Goal: Task Accomplishment & Management: Complete application form

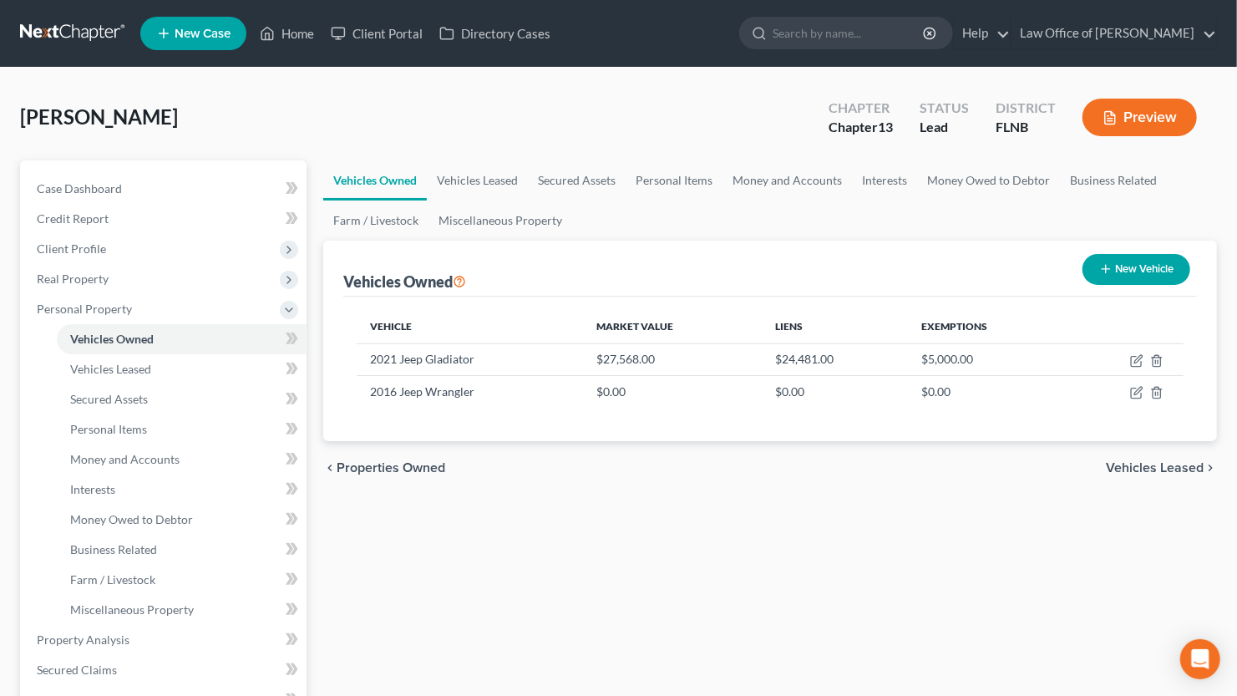
click at [1117, 272] on button "New Vehicle" at bounding box center [1137, 269] width 108 height 31
select select "0"
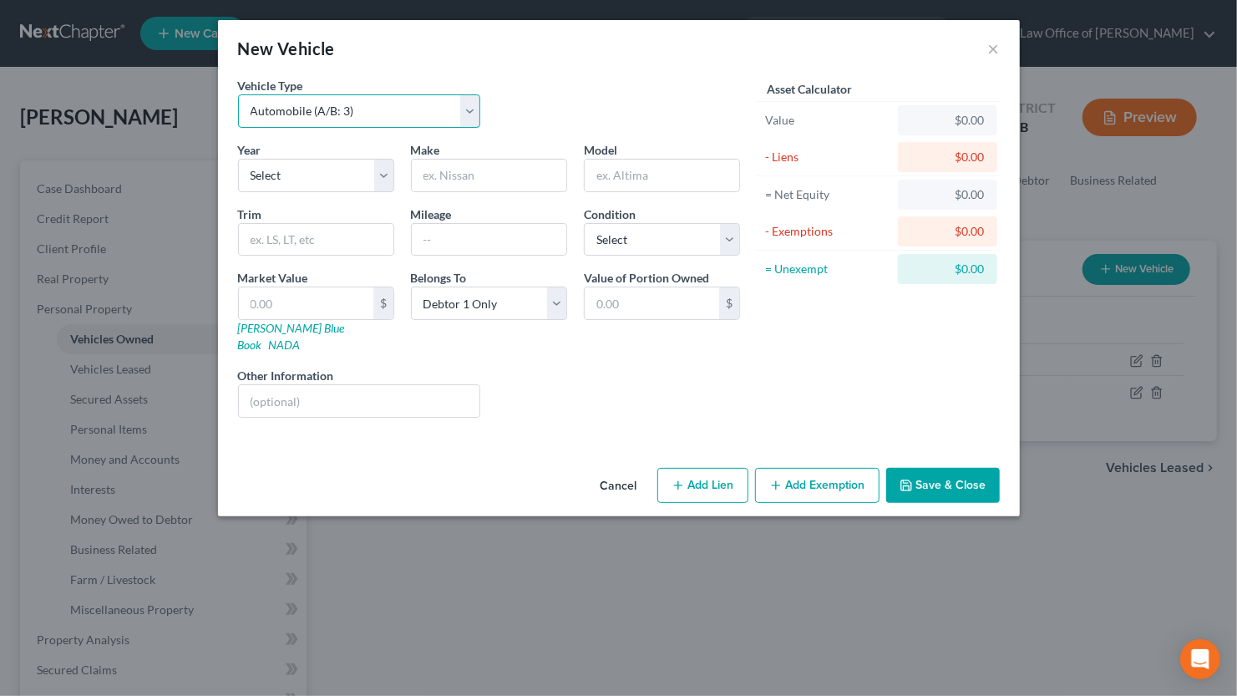
select select "2"
click option "Trailer (A/B: 4)" at bounding box center [0, 0] width 0 height 0
click at [354, 308] on input "text" at bounding box center [306, 303] width 134 height 32
type input "8"
type input "8.00"
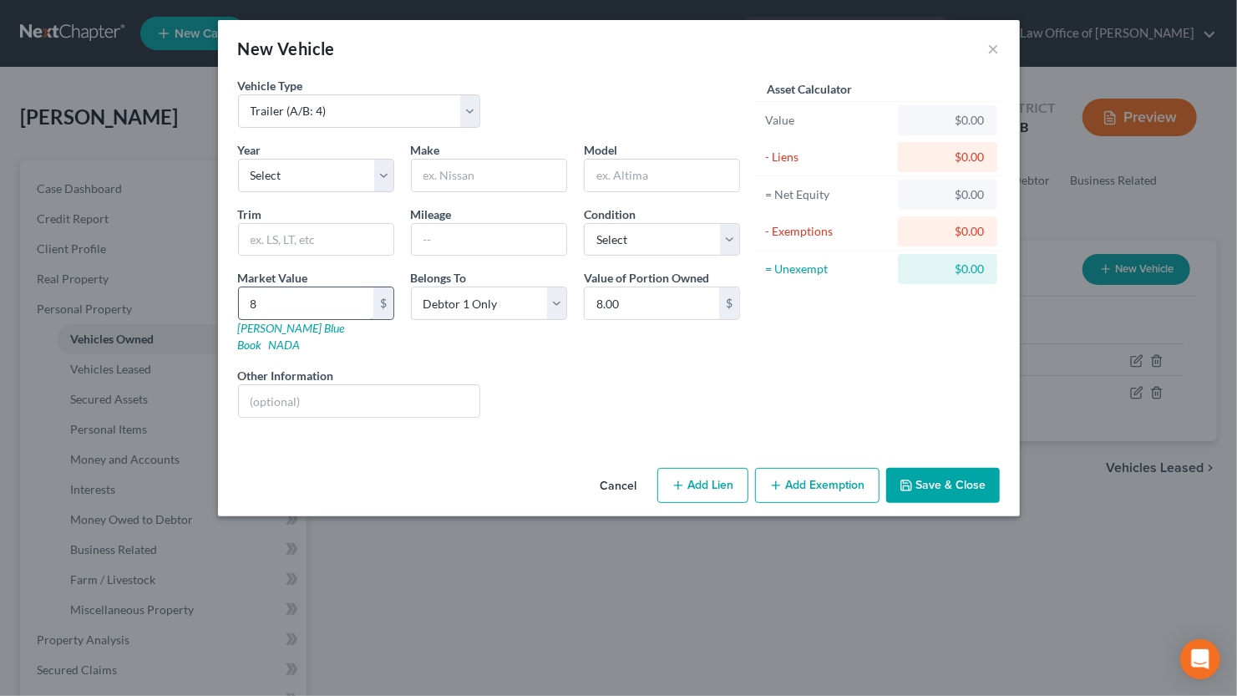
type input "80"
type input "80.00"
type input "800"
type input "800.00"
type input "800"
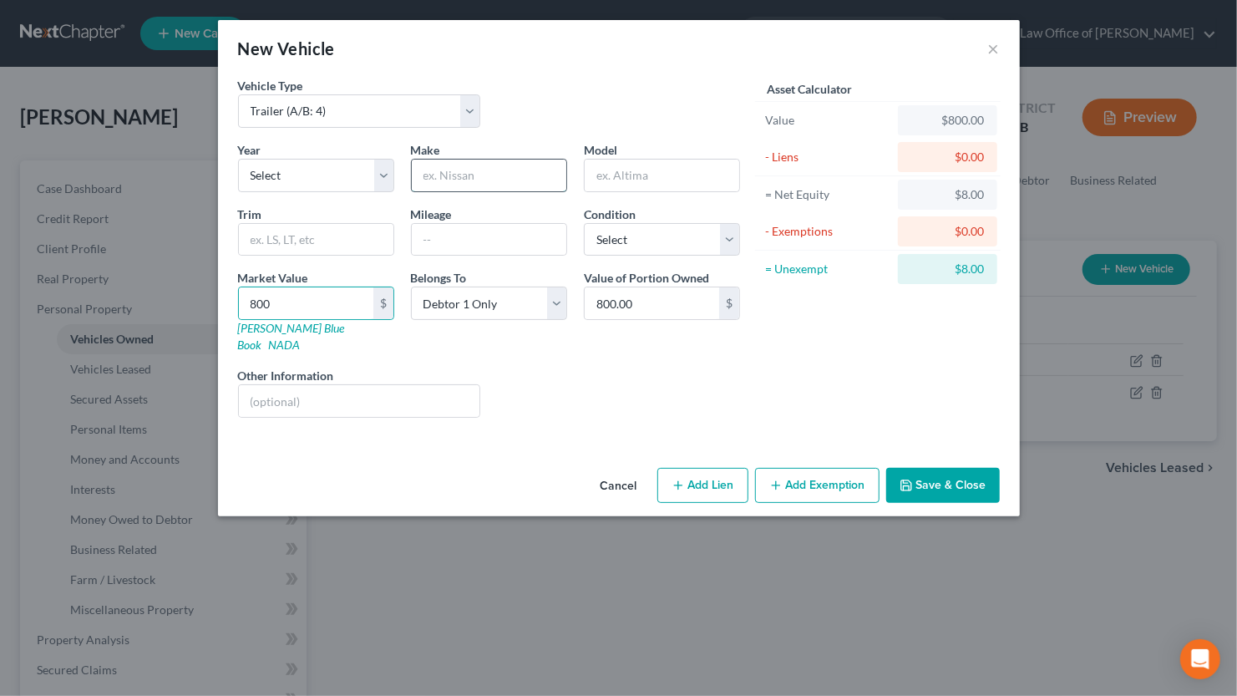
click at [443, 170] on input "text" at bounding box center [489, 176] width 155 height 32
type input "Trailer"
click at [941, 475] on button "Save & Close" at bounding box center [943, 485] width 114 height 35
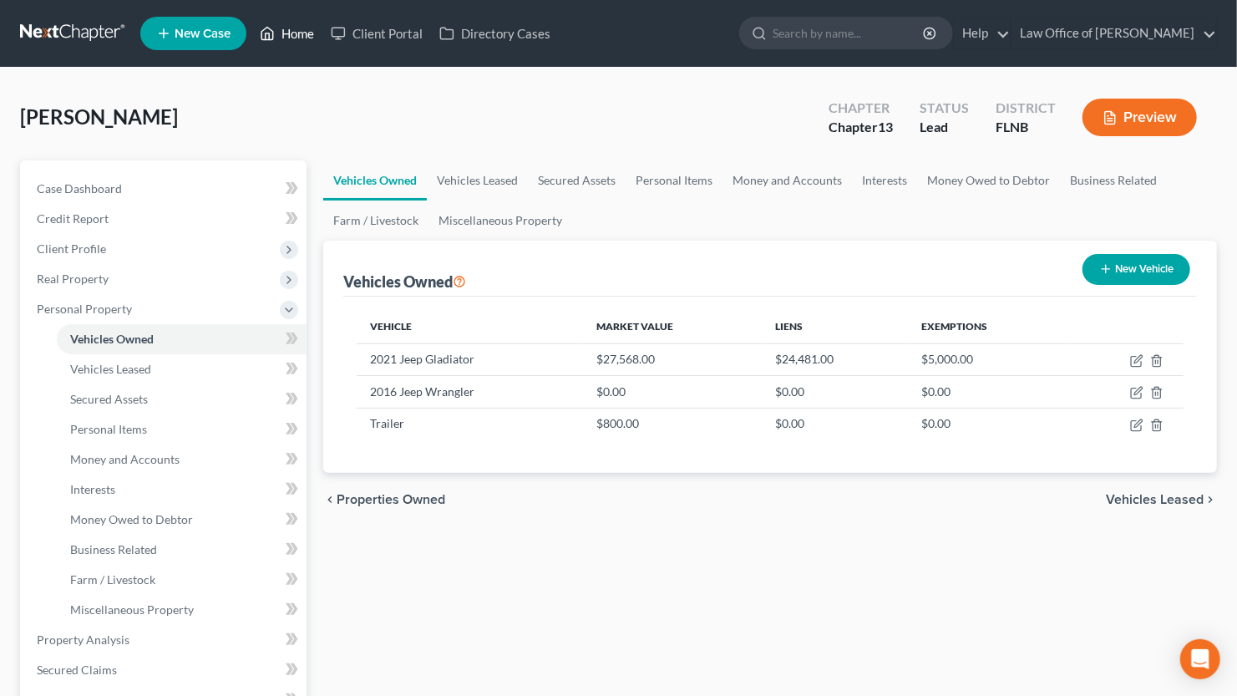
click at [303, 43] on link "Home" at bounding box center [286, 33] width 71 height 30
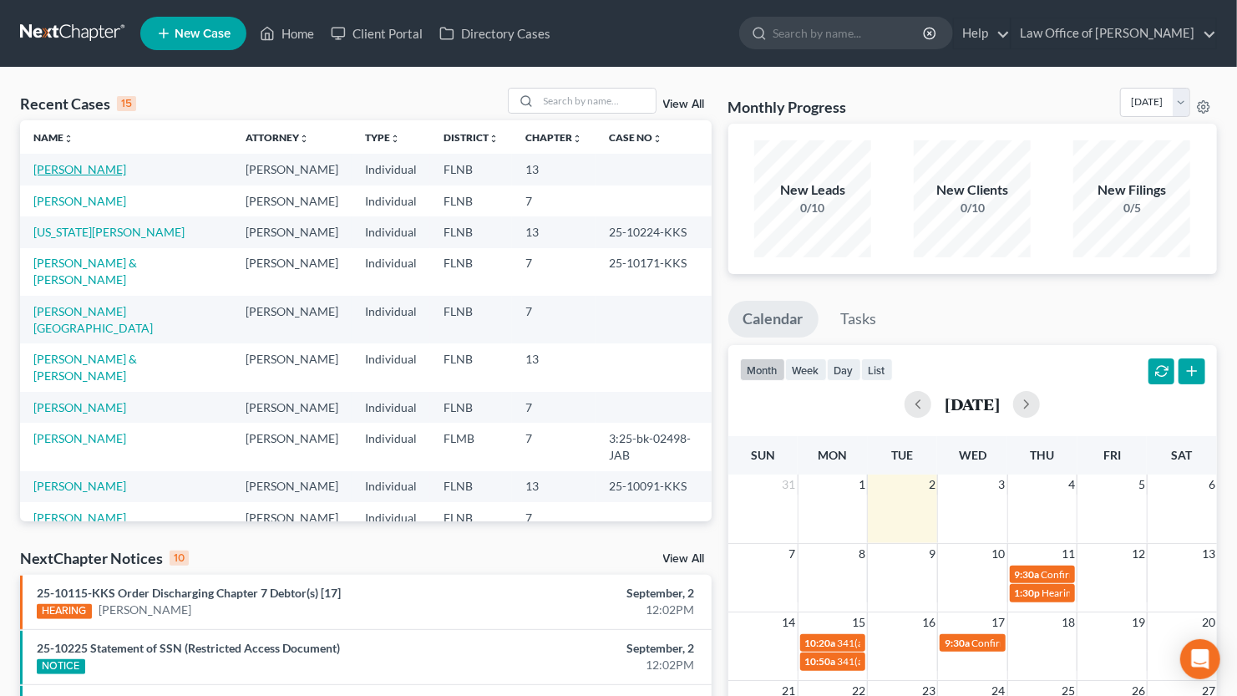
click at [60, 172] on link "[PERSON_NAME]" at bounding box center [79, 169] width 93 height 14
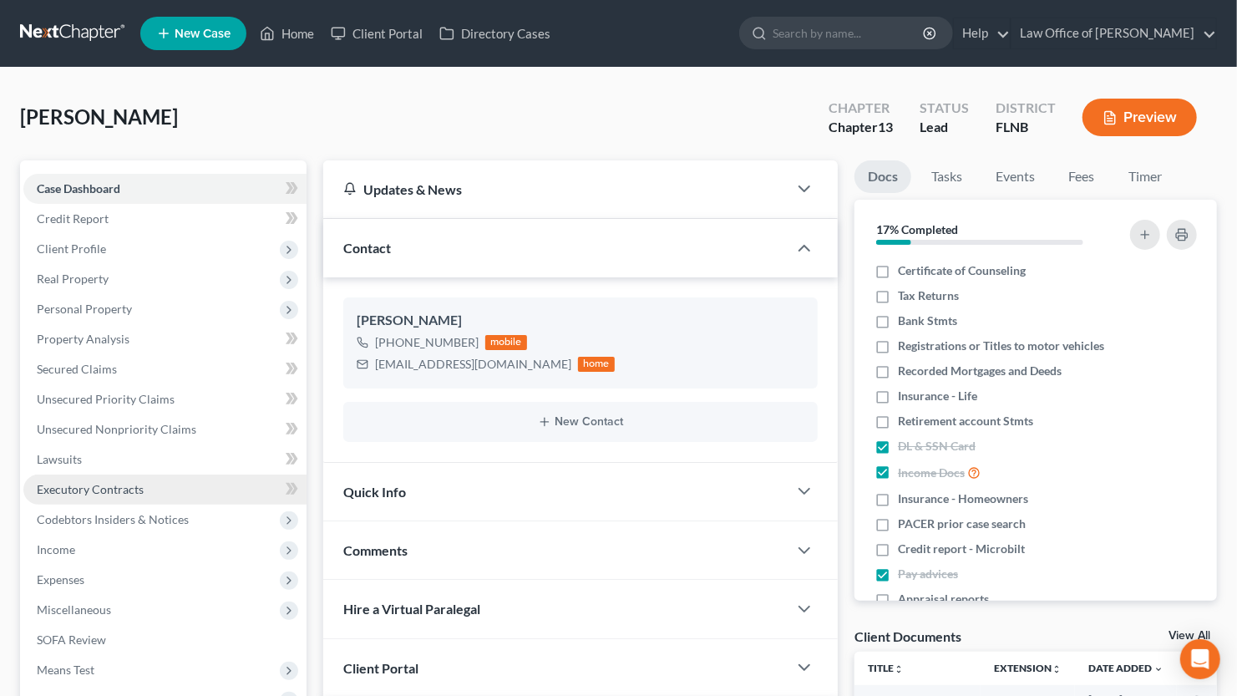
scroll to position [89, 0]
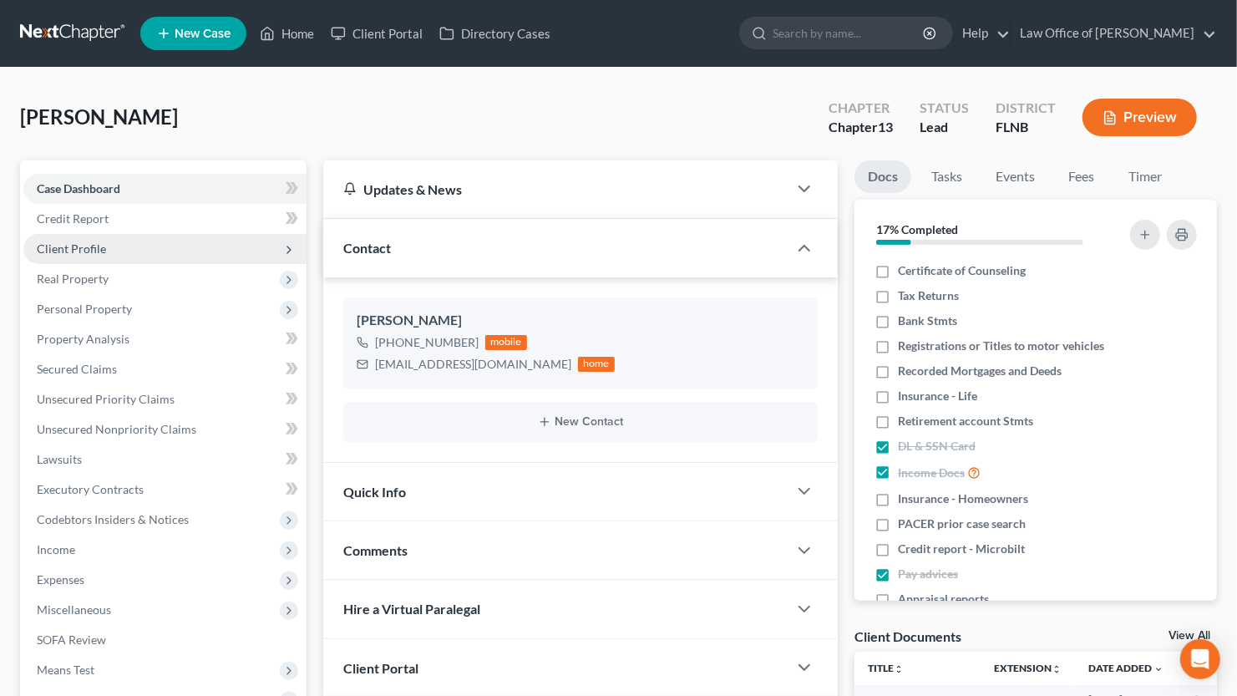
click at [84, 246] on span "Client Profile" at bounding box center [71, 248] width 69 height 14
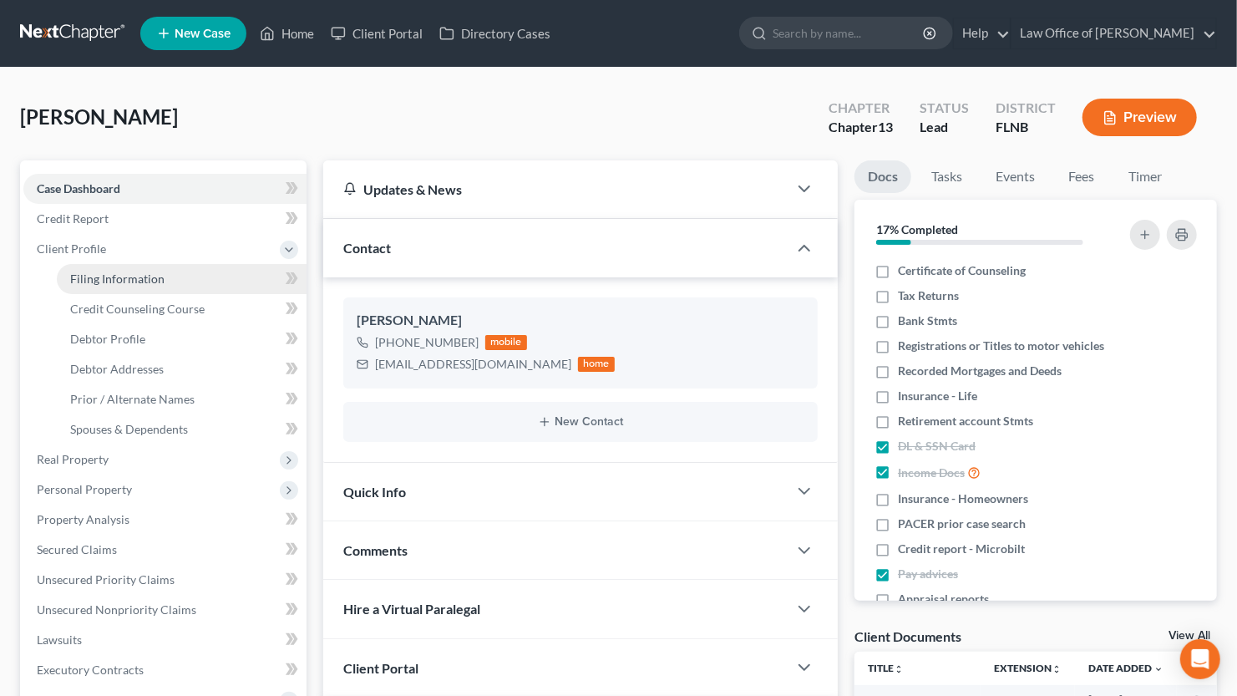
click at [84, 279] on span "Filing Information" at bounding box center [117, 278] width 94 height 14
select select "1"
select select "0"
select select "3"
select select "16"
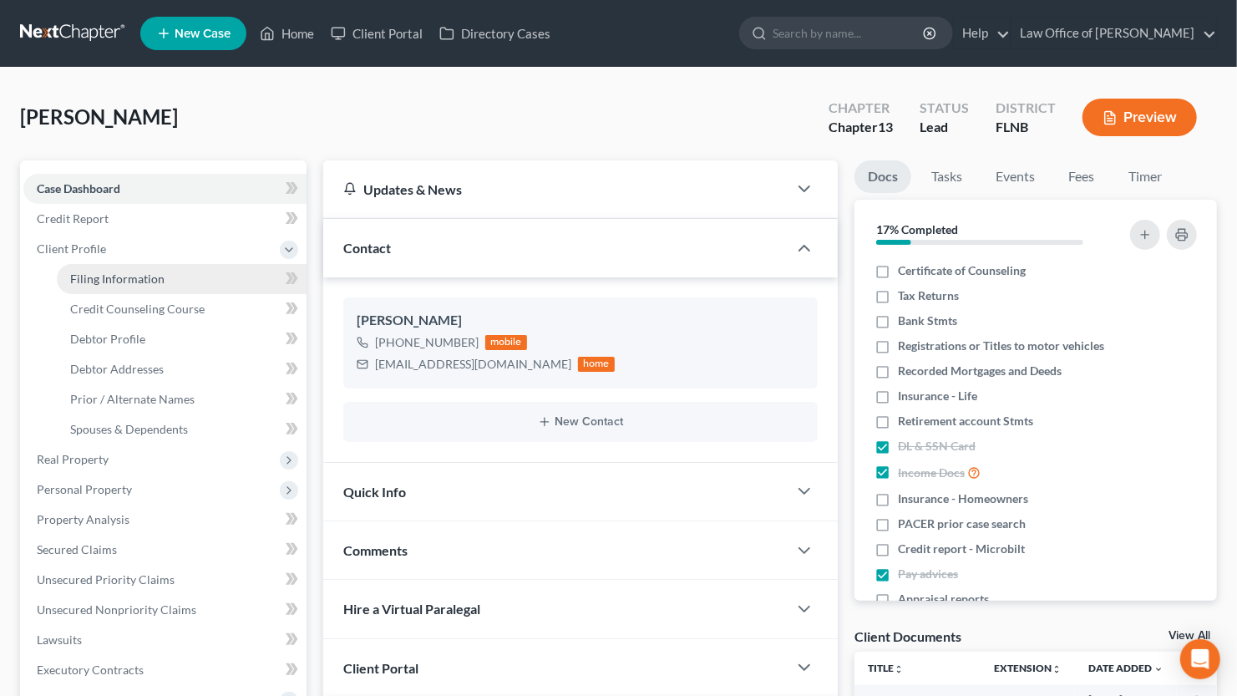
select select "0"
select select "9"
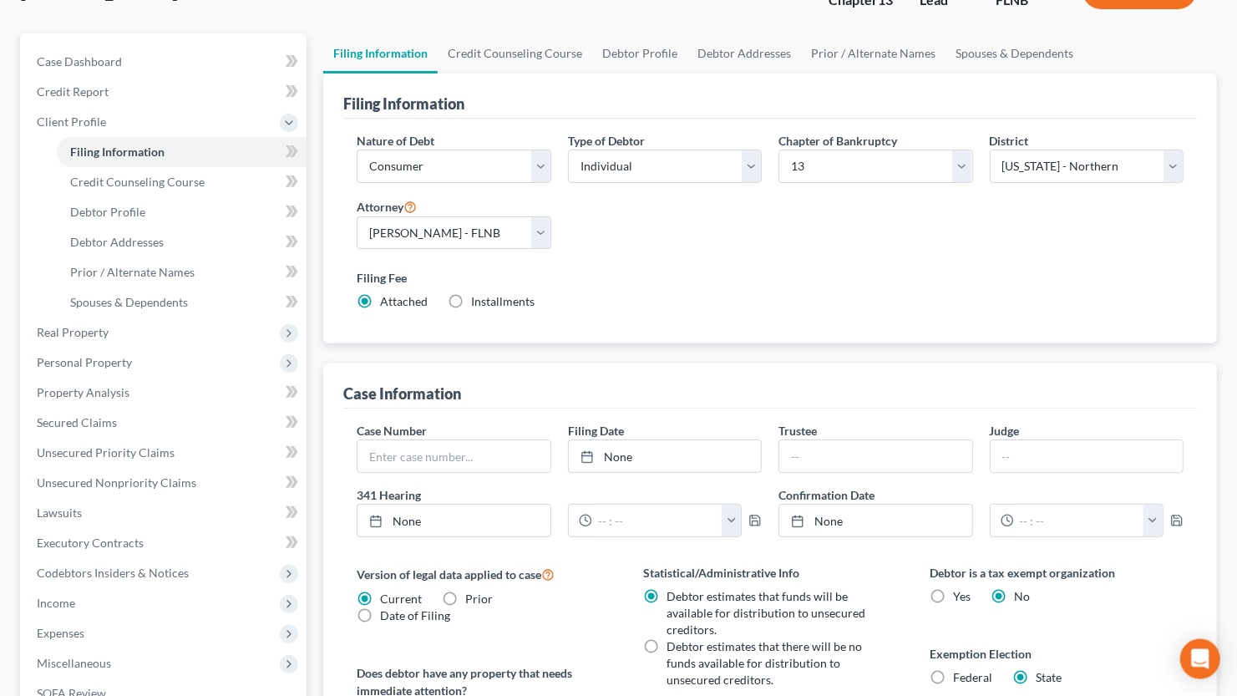
scroll to position [184, 0]
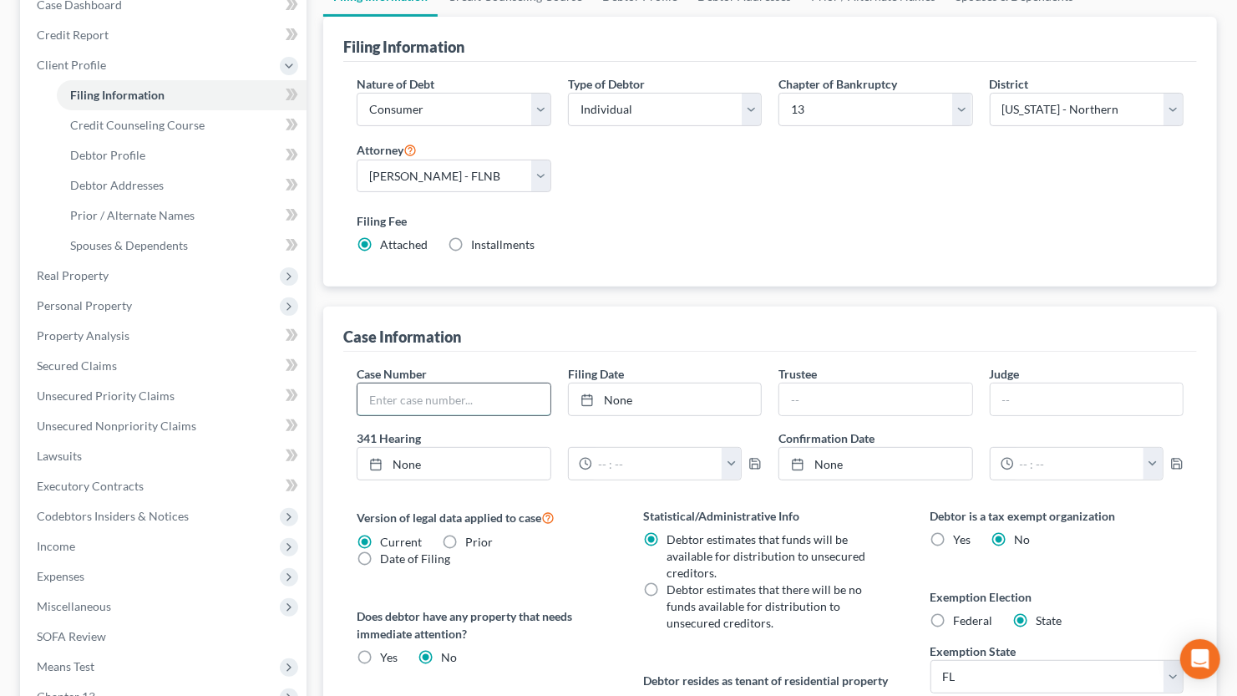
click at [524, 403] on input "text" at bounding box center [454, 399] width 192 height 32
click at [786, 354] on div "Case Number Filing Date None close Date Time chevron_left [DATE] chevron_right …" at bounding box center [770, 601] width 854 height 499
click at [533, 398] on input "text" at bounding box center [454, 399] width 192 height 32
type input "25-10225-KKS"
type input "[PERSON_NAME]"
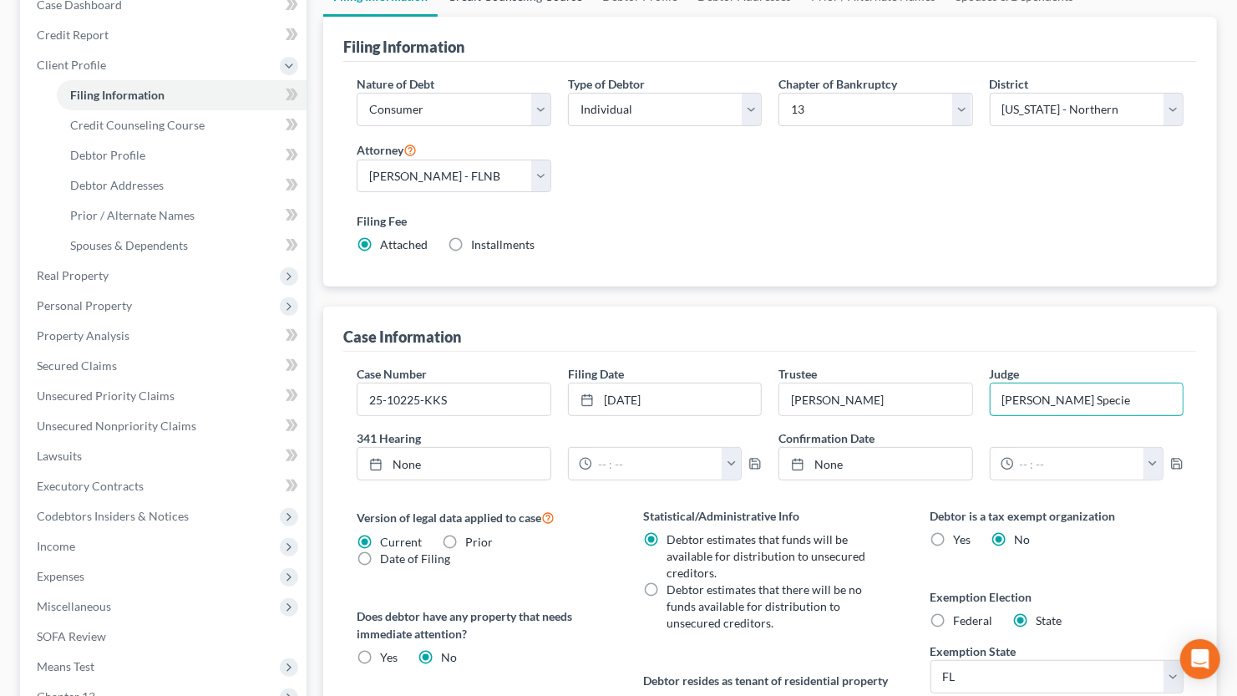
type input "[PERSON_NAME] Specie"
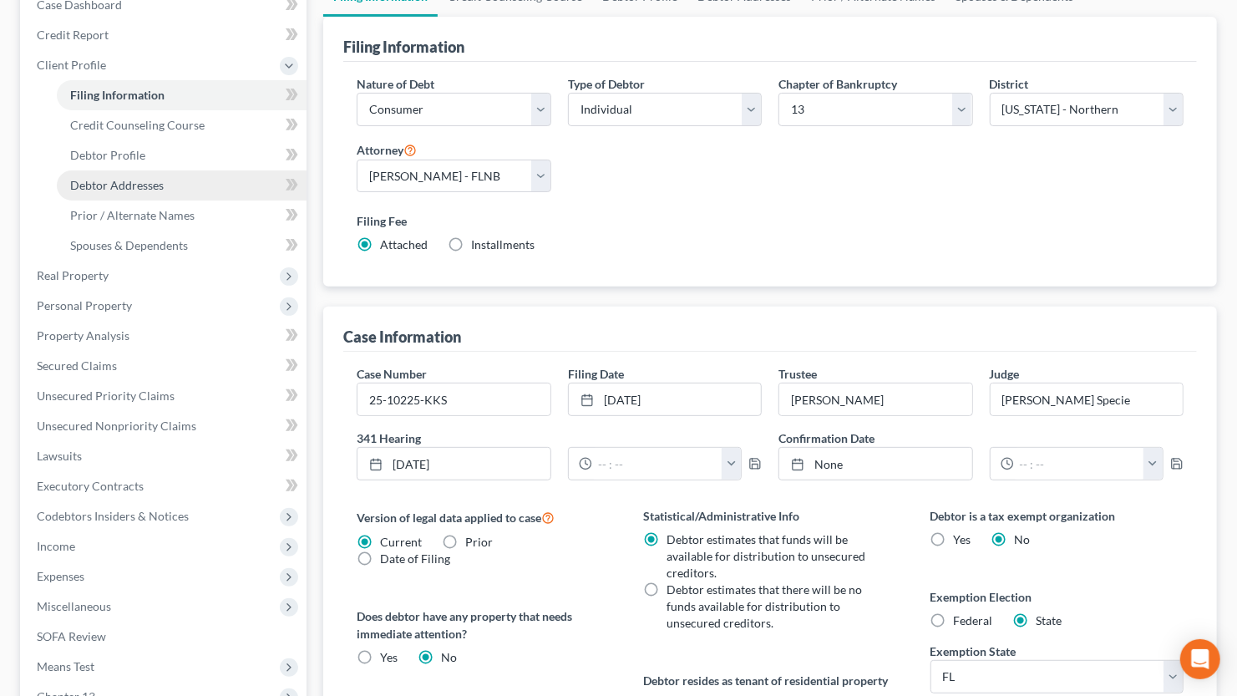
scroll to position [0, 0]
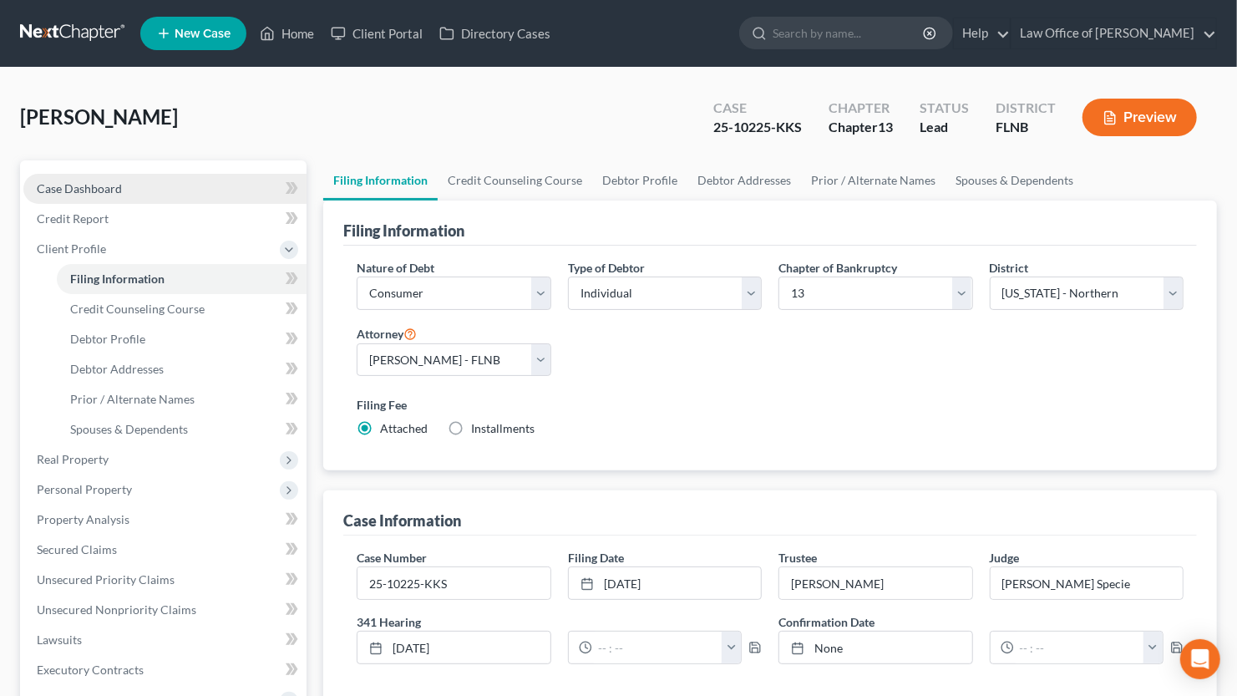
click at [103, 190] on span "Case Dashboard" at bounding box center [79, 188] width 85 height 14
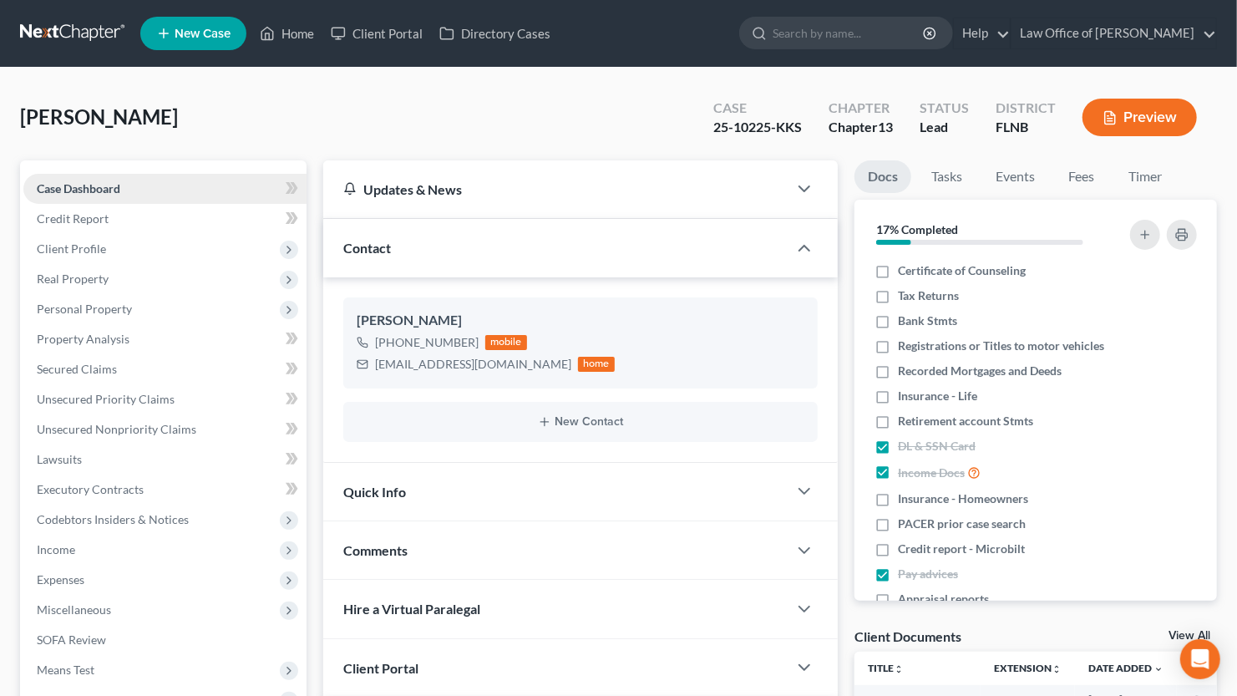
scroll to position [89, 0]
click at [1080, 179] on link "Fees" at bounding box center [1081, 176] width 53 height 33
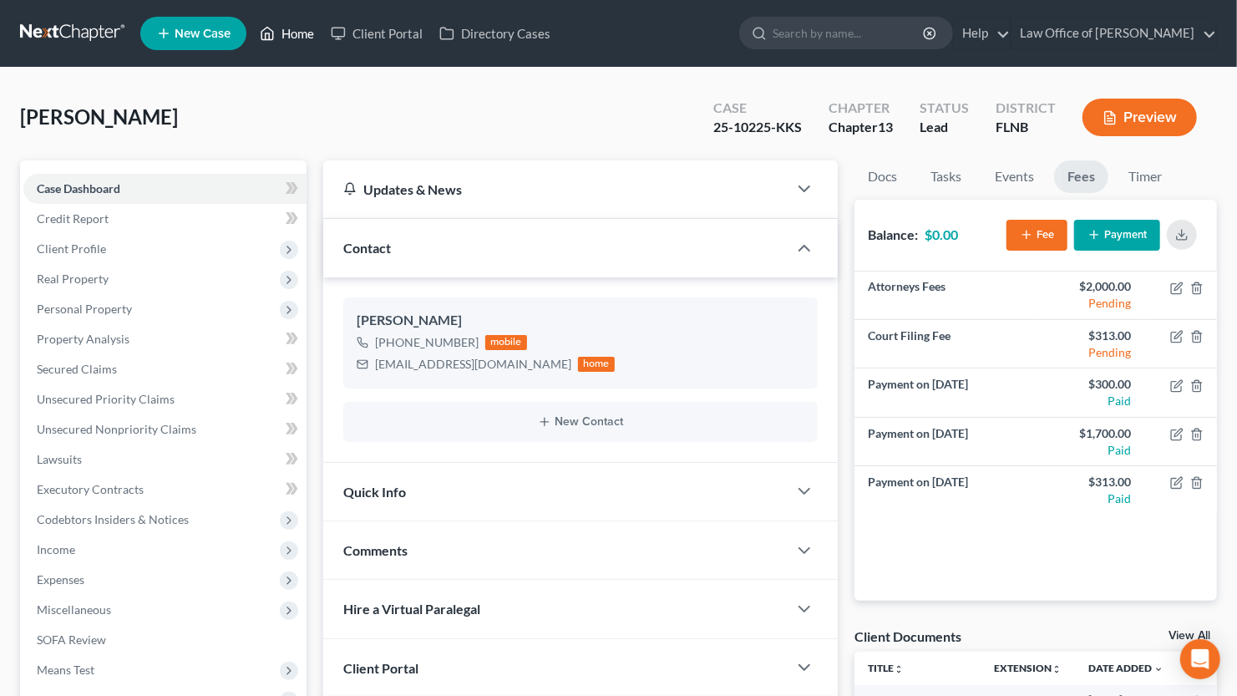
click at [288, 33] on link "Home" at bounding box center [286, 33] width 71 height 30
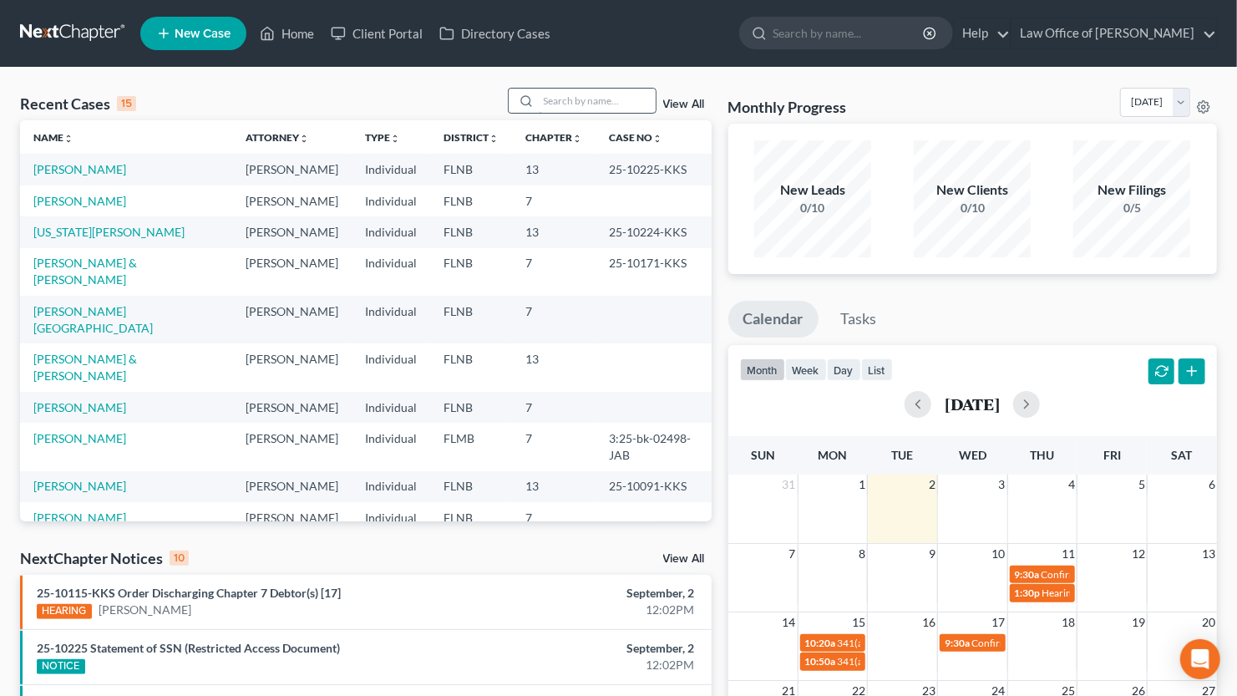
click at [604, 99] on input "search" at bounding box center [597, 101] width 117 height 24
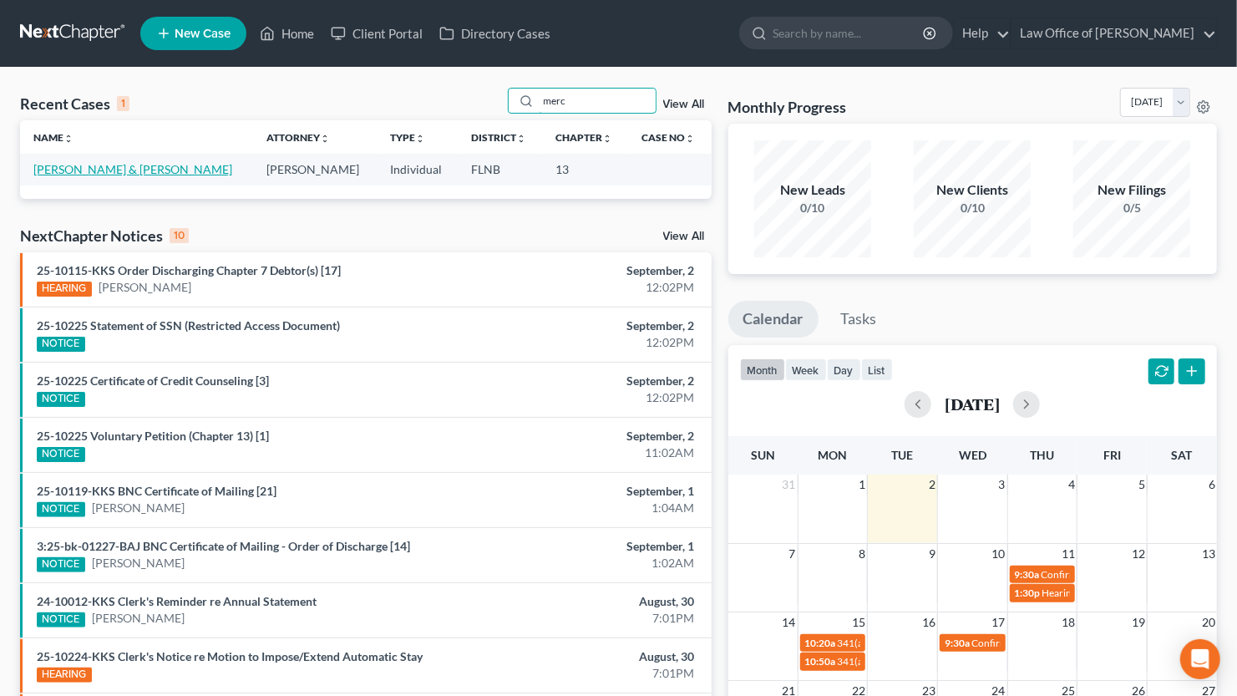
type input "merc"
click at [119, 171] on link "[PERSON_NAME] & [PERSON_NAME]" at bounding box center [132, 169] width 199 height 14
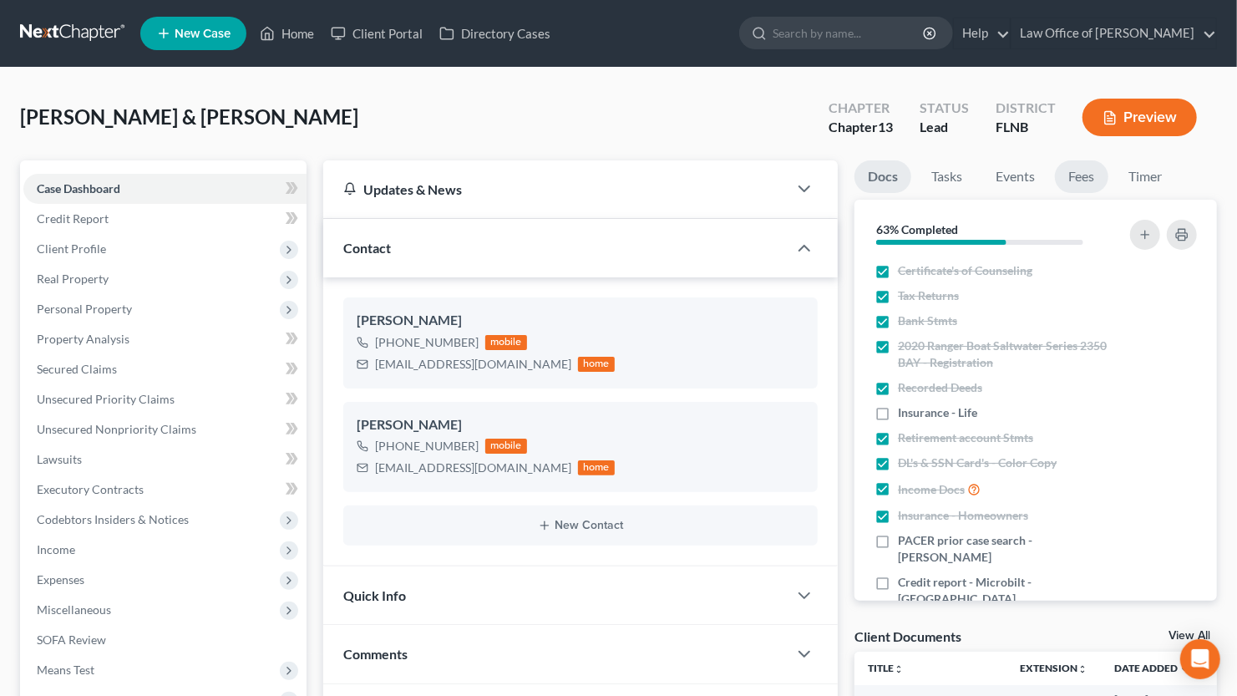
click at [1083, 175] on link "Fees" at bounding box center [1081, 176] width 53 height 33
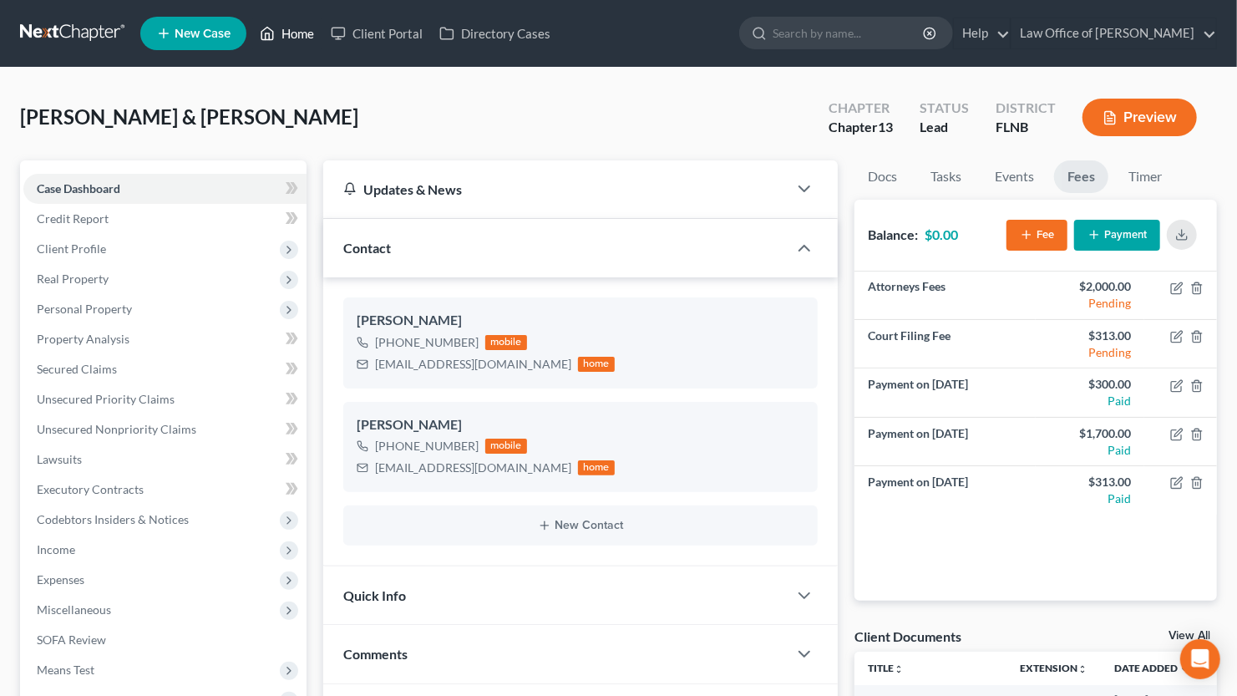
click at [292, 33] on link "Home" at bounding box center [286, 33] width 71 height 30
